Goal: Transaction & Acquisition: Download file/media

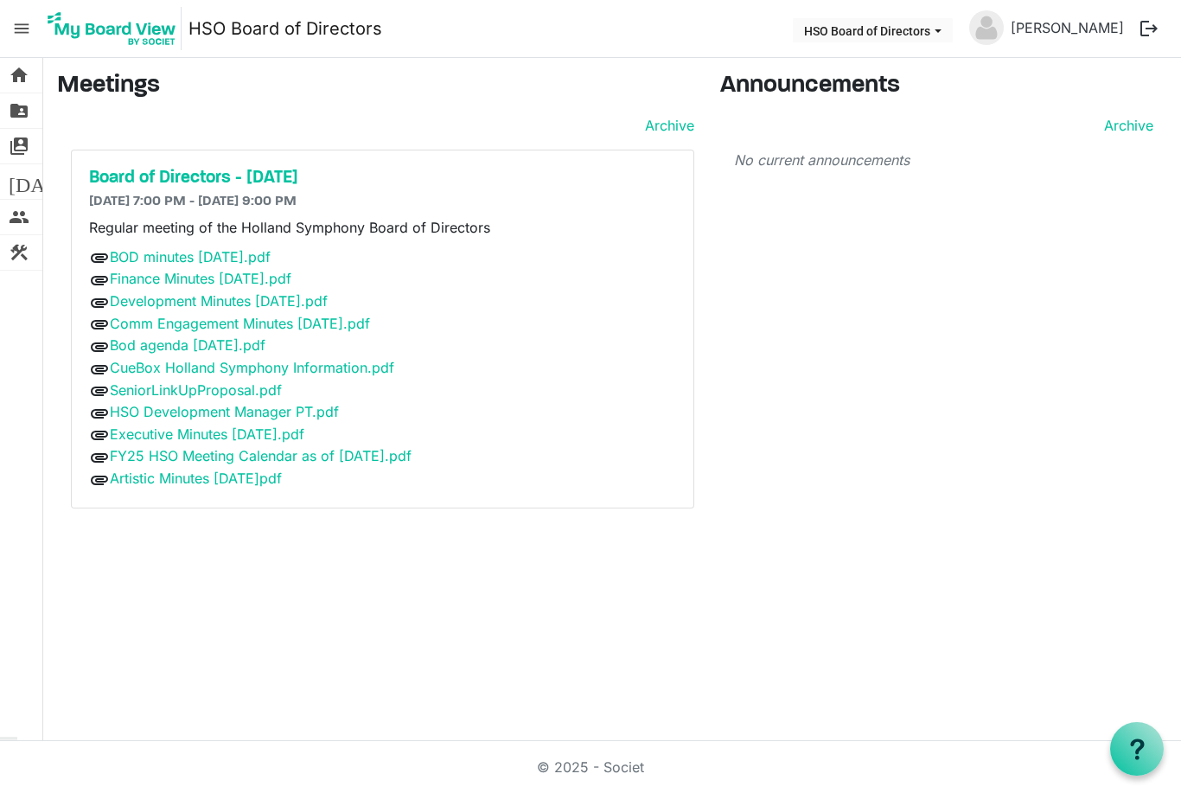
scroll to position [46, 0]
click at [232, 470] on link "Artistic Minutes [DATE]pdf" at bounding box center [196, 478] width 172 height 17
click at [165, 336] on link "Bod agenda [DATE].pdf" at bounding box center [188, 344] width 156 height 17
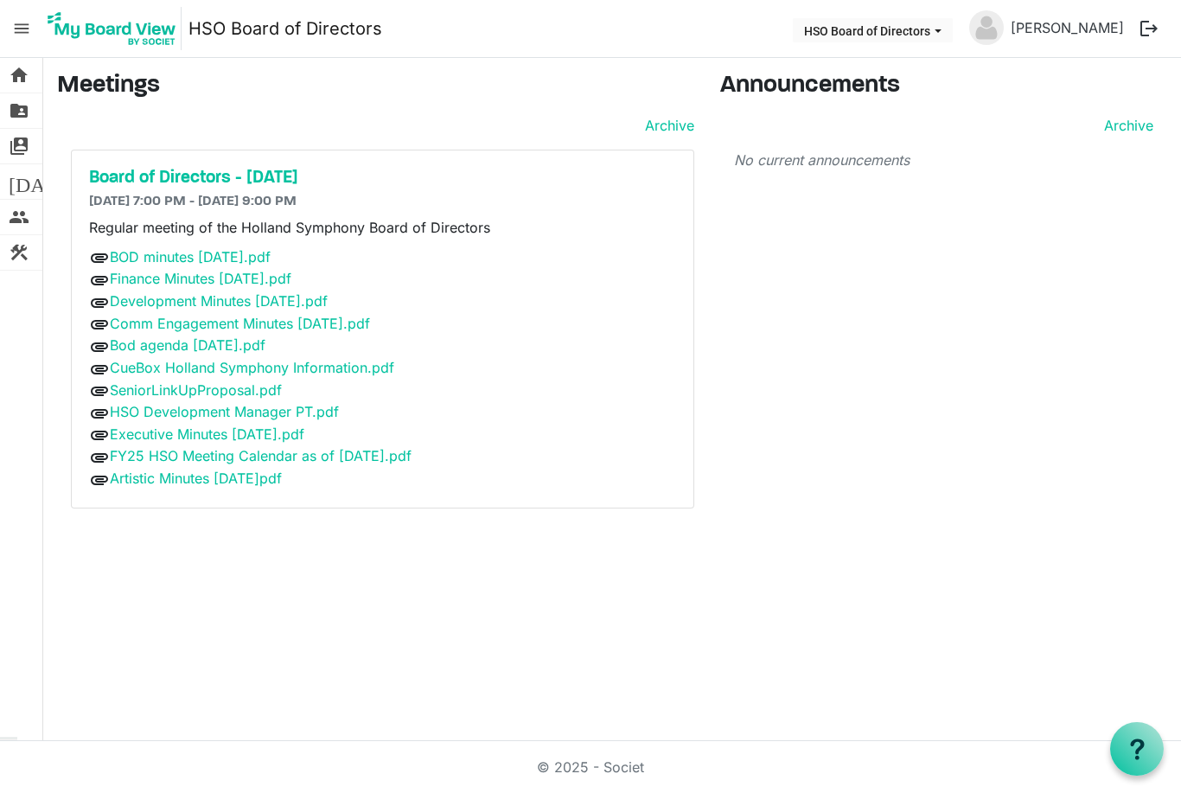
click at [170, 359] on link "CueBox Holland Symphony Information.pdf" at bounding box center [252, 367] width 285 height 17
click at [208, 403] on link "HSO Development Manager PT.pdf" at bounding box center [224, 411] width 229 height 17
click at [198, 381] on link "SeniorLinkUpProposal.pdf" at bounding box center [196, 389] width 172 height 17
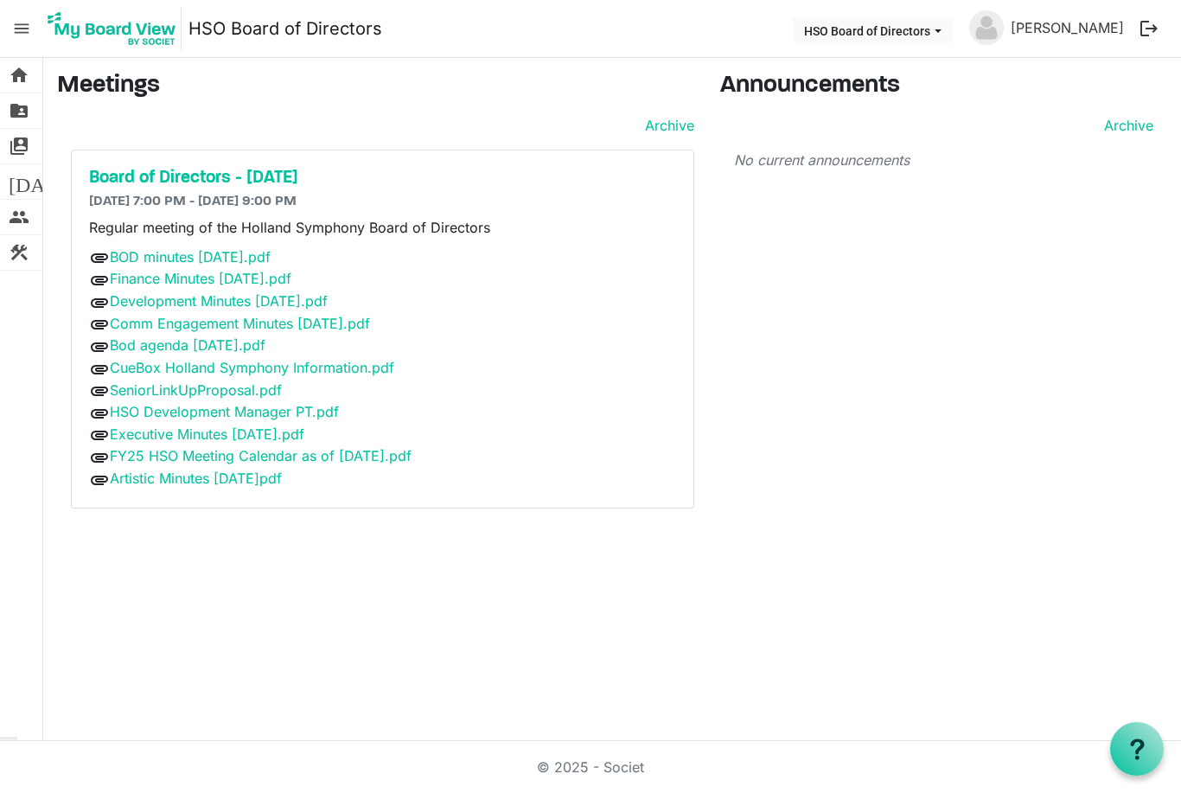
click at [167, 262] on link "BOD minutes [DATE].pdf" at bounding box center [190, 256] width 161 height 17
click at [171, 348] on link "Bod agenda [DATE].pdf" at bounding box center [188, 344] width 156 height 17
click at [168, 456] on link "FY25 HSO Meeting Calendar as of [DATE].pdf" at bounding box center [261, 455] width 302 height 17
click at [167, 405] on link "HSO Development Manager PT.pdf" at bounding box center [224, 411] width 229 height 17
